Goal: Information Seeking & Learning: Check status

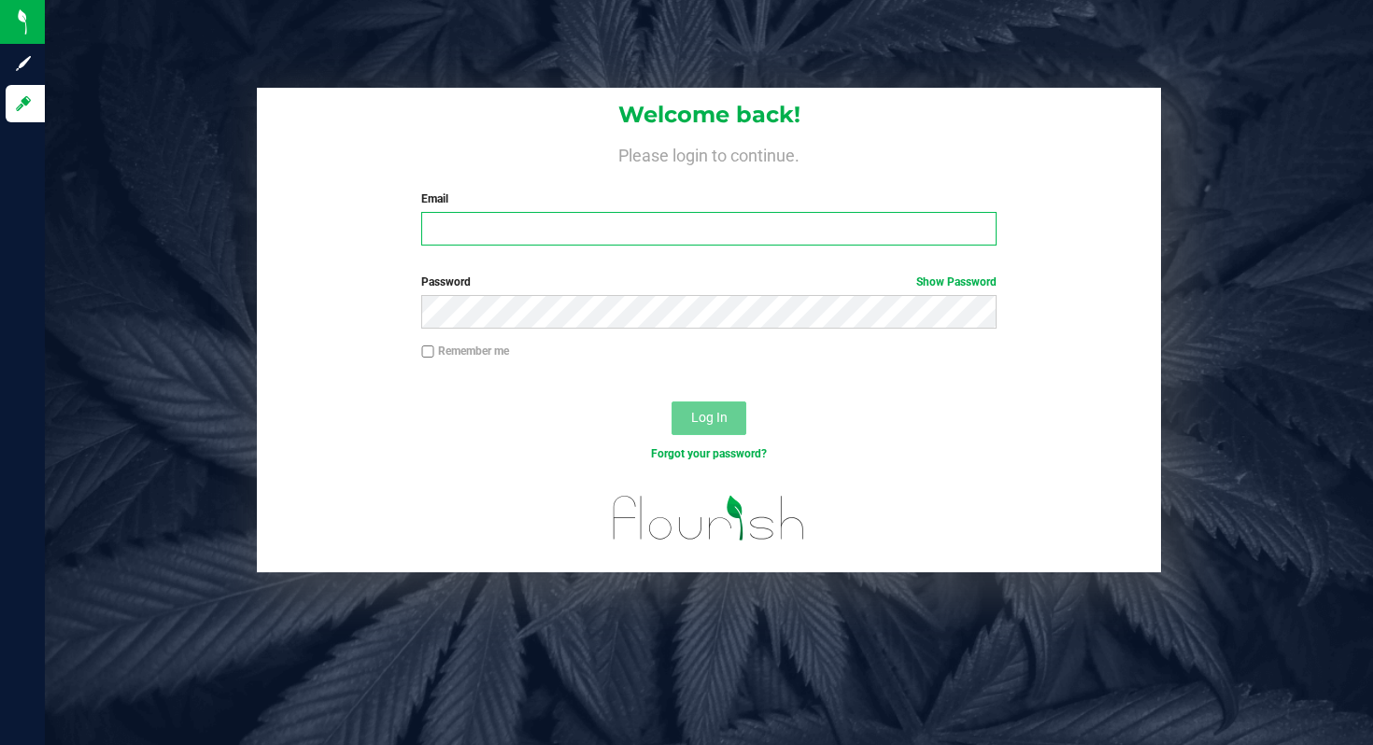
type input "kgosier@botanicalsciences.com"
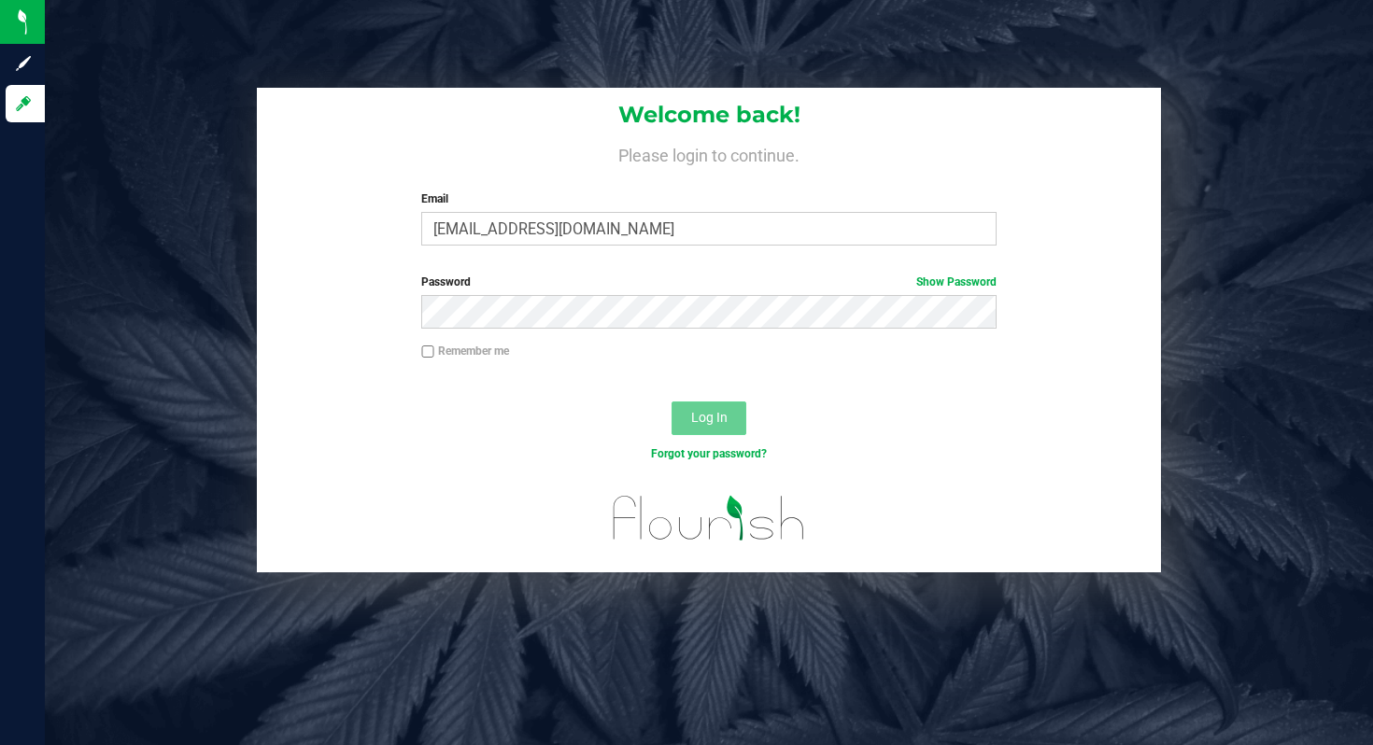
click at [716, 417] on span "Log In" at bounding box center [709, 417] width 36 height 15
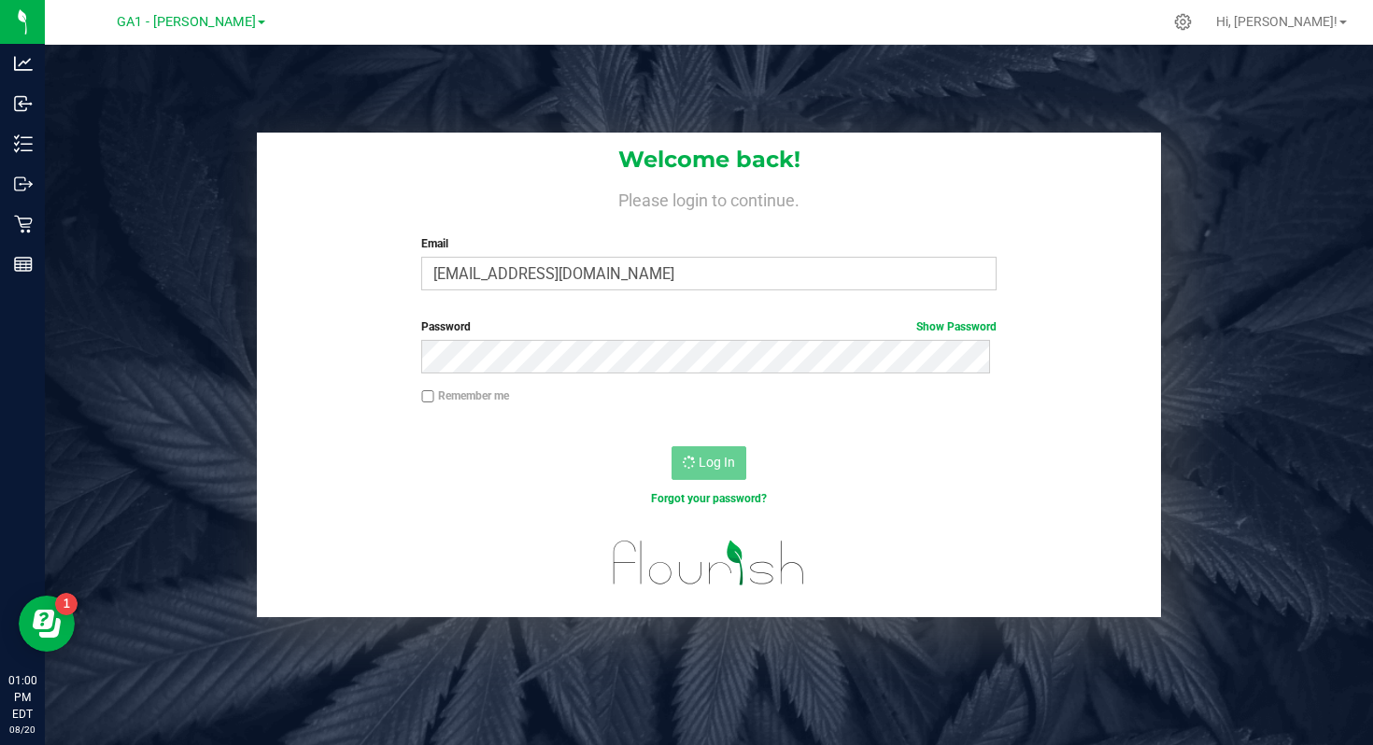
click at [822, 336] on div "Password Show Password" at bounding box center [708, 345] width 602 height 55
click at [968, 326] on link "Show Password" at bounding box center [956, 326] width 80 height 13
click at [722, 385] on div "Password Hide Password" at bounding box center [709, 352] width 904 height 69
click at [1008, 587] on div at bounding box center [709, 572] width 904 height 91
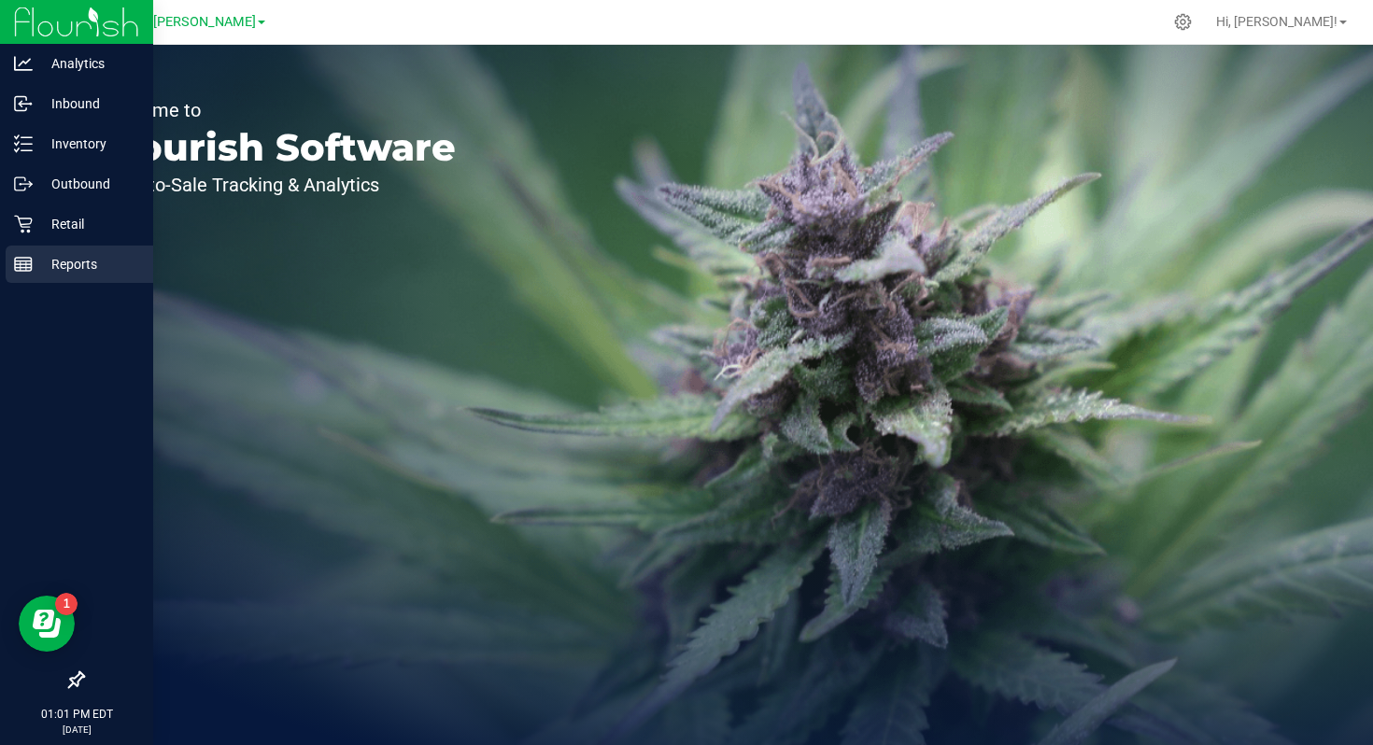
click at [45, 263] on p "Reports" at bounding box center [89, 264] width 112 height 22
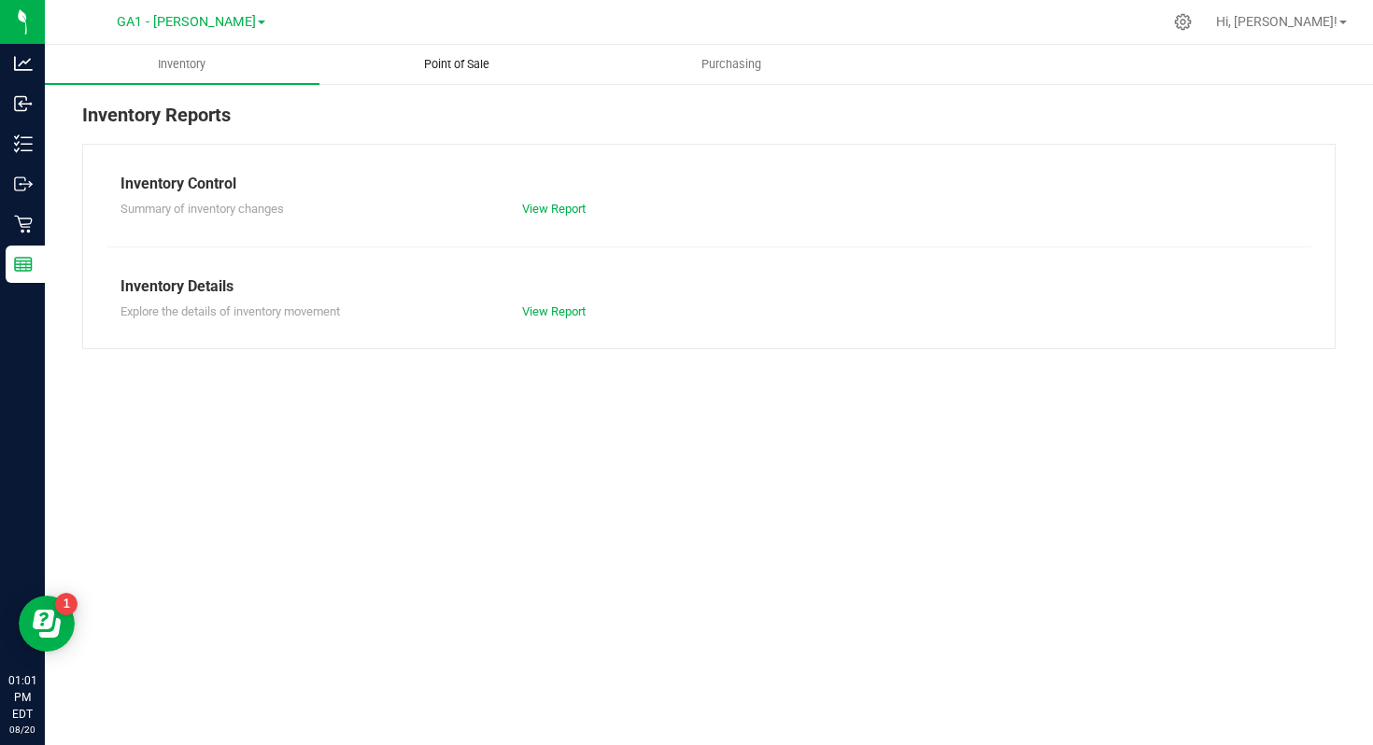
click at [450, 62] on span "Point of Sale" at bounding box center [457, 64] width 116 height 17
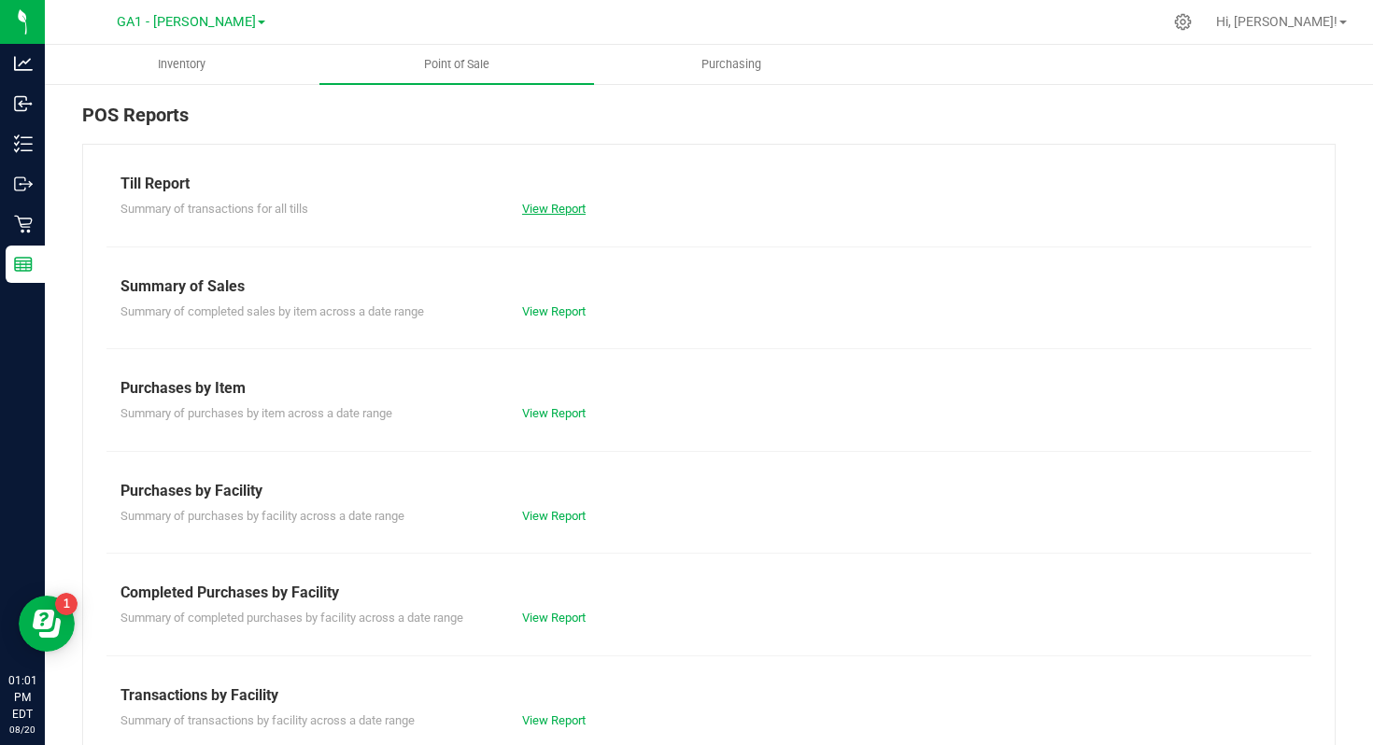
click at [558, 215] on link "View Report" at bounding box center [554, 209] width 64 height 14
